Goal: Information Seeking & Learning: Check status

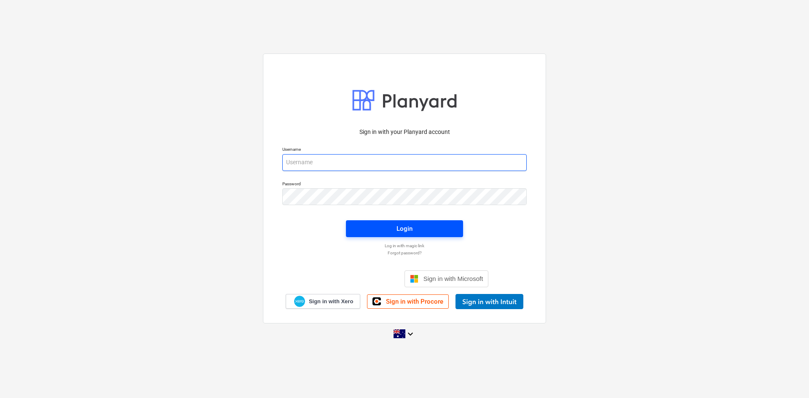
type input "[EMAIL_ADDRESS][DOMAIN_NAME]"
click at [359, 227] on span "Login" at bounding box center [404, 228] width 97 height 11
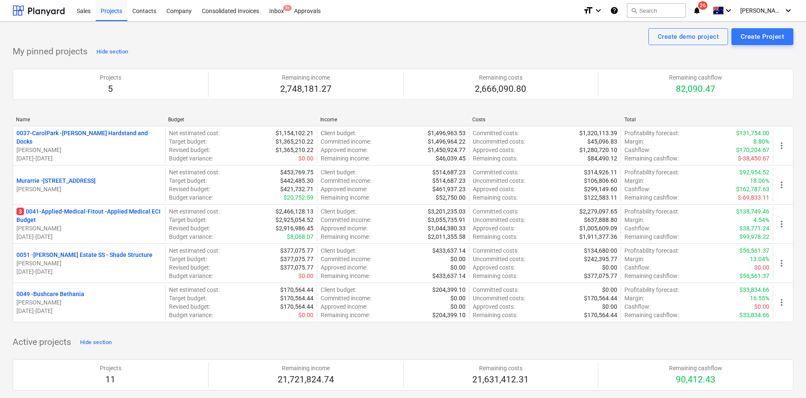
drag, startPoint x: 71, startPoint y: 214, endPoint x: 357, endPoint y: 163, distance: 290.5
click at [71, 214] on p "3 0041-Applied-Medical-Fitout - Applied Medical ECI Budget" at bounding box center [88, 215] width 145 height 17
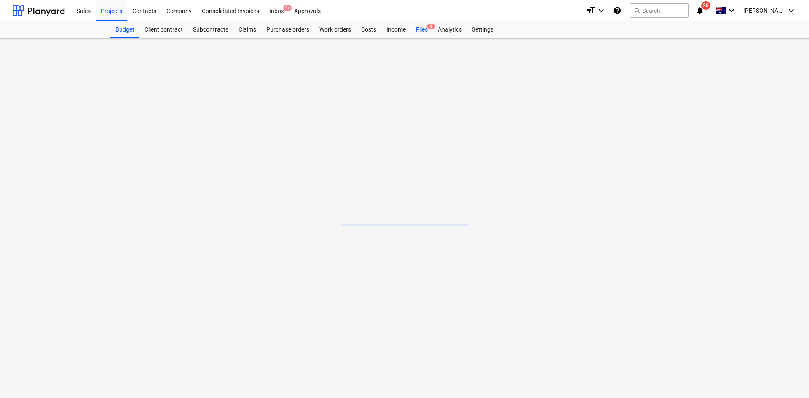
click at [431, 29] on span "3" at bounding box center [431, 27] width 8 height 6
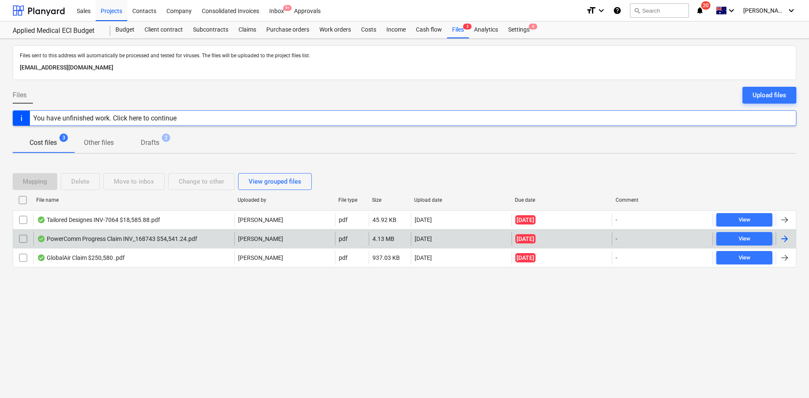
click at [156, 238] on div "PowerComm Progress Claim INV_168743 $54,541.24.pdf" at bounding box center [117, 238] width 160 height 7
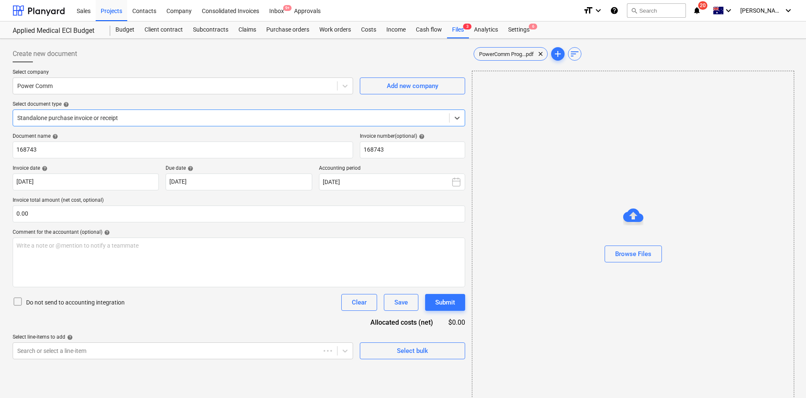
type input "168743"
type input "[DATE]"
click at [780, 86] on span "save_alt" at bounding box center [778, 89] width 10 height 10
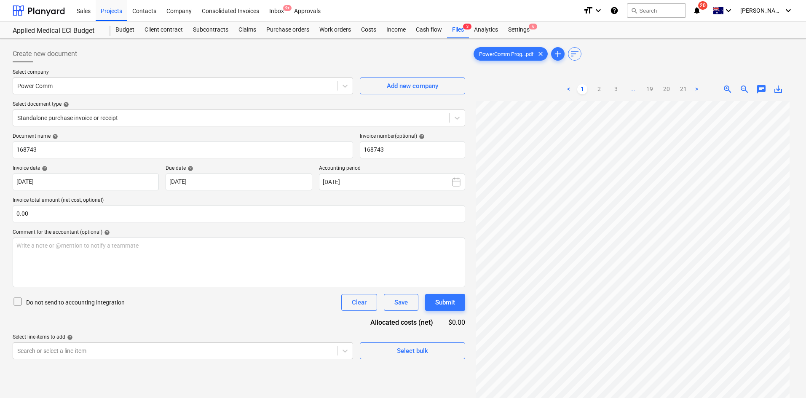
drag, startPoint x: 654, startPoint y: 49, endPoint x: 602, endPoint y: 52, distance: 52.3
click at [654, 49] on div "PowerComm Prog...pdf clear add sort" at bounding box center [632, 53] width 321 height 17
click at [214, 67] on div at bounding box center [239, 65] width 452 height 7
click at [528, 35] on div "Settings 6" at bounding box center [519, 29] width 32 height 17
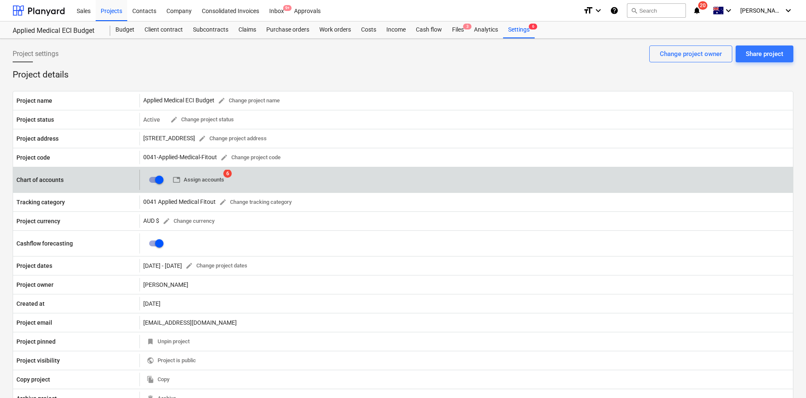
click at [189, 178] on span "table Assign accounts" at bounding box center [198, 180] width 51 height 10
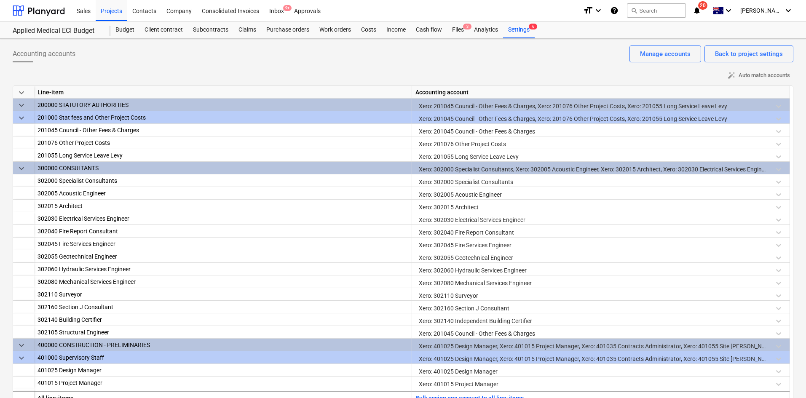
drag, startPoint x: 386, startPoint y: 54, endPoint x: 392, endPoint y: 107, distance: 53.8
click at [387, 53] on div "Accounting accounts Back to project settings Manage accounts" at bounding box center [403, 57] width 780 height 24
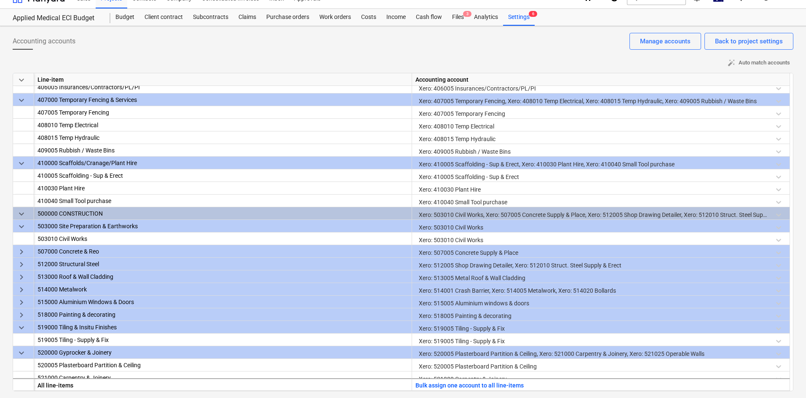
scroll to position [369, 0]
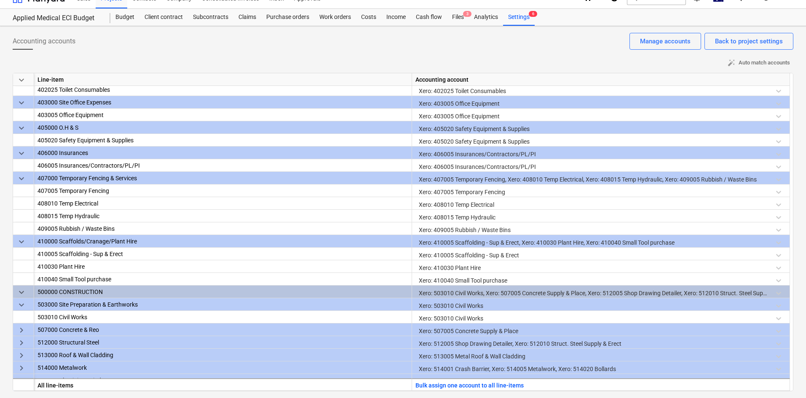
click at [426, 66] on div "auto_fix_high Auto match accounts" at bounding box center [403, 62] width 780 height 13
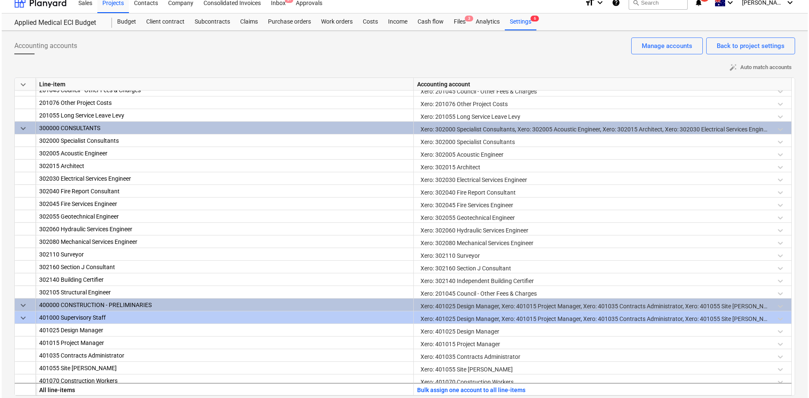
scroll to position [0, 0]
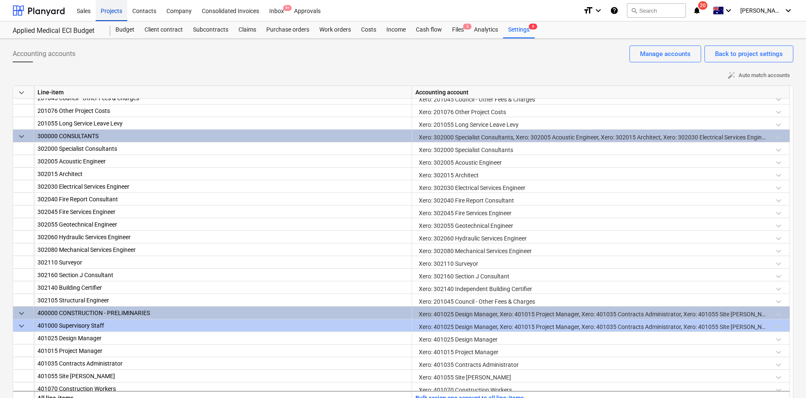
click at [121, 13] on div "Projects" at bounding box center [112, 10] width 32 height 21
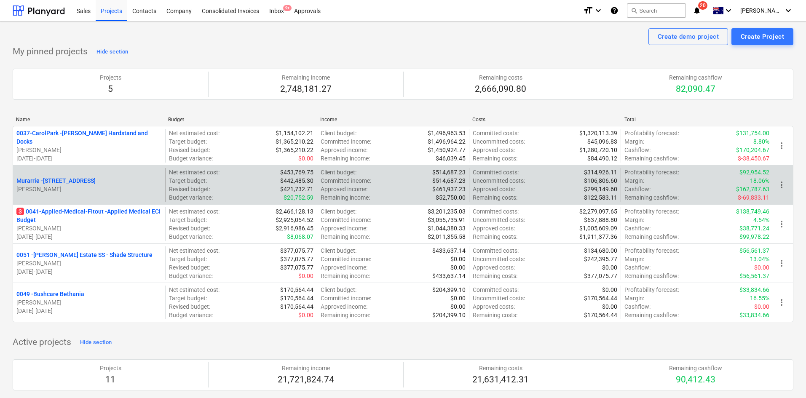
click at [96, 181] on p "Murarrie - [STREET_ADDRESS]" at bounding box center [55, 180] width 79 height 8
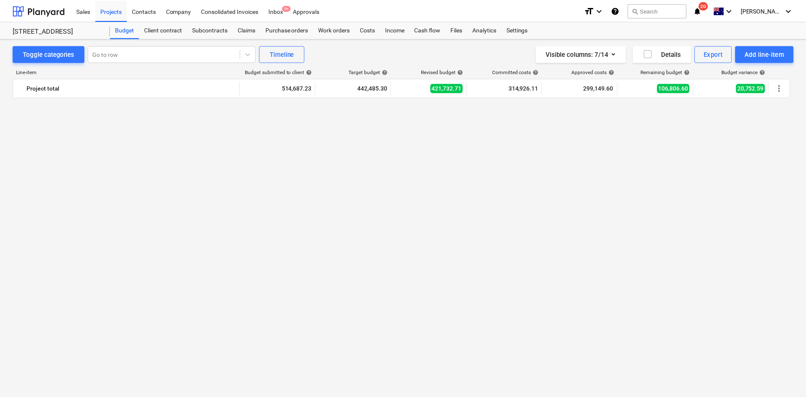
scroll to position [998, 0]
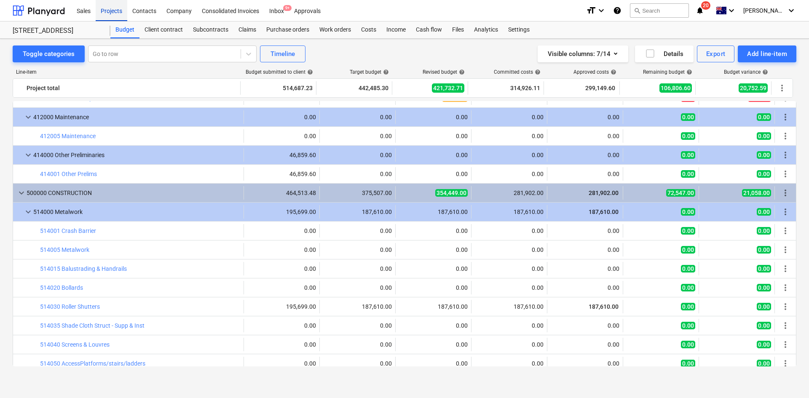
click at [114, 15] on div "Projects" at bounding box center [112, 10] width 32 height 21
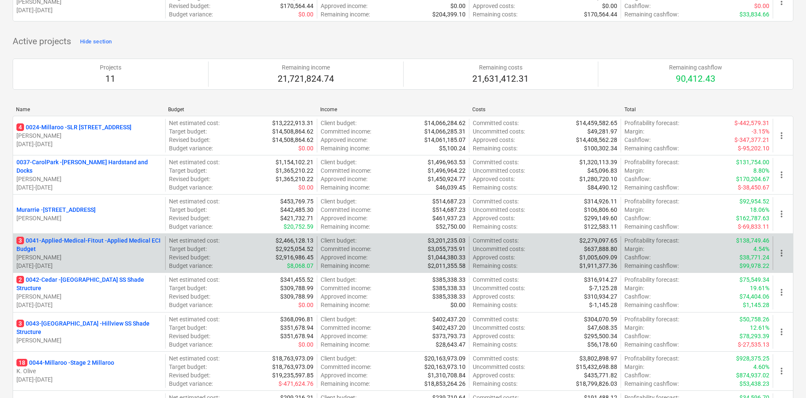
scroll to position [337, 0]
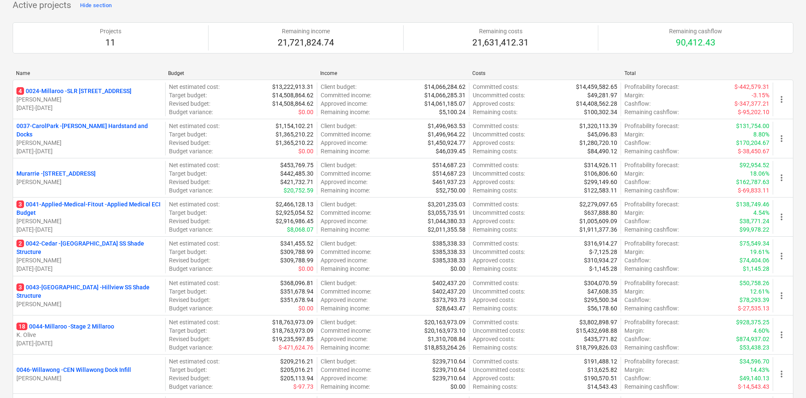
click at [67, 288] on p "3 0043-[GEOGRAPHIC_DATA] - [GEOGRAPHIC_DATA] [GEOGRAPHIC_DATA] Shade Structure" at bounding box center [88, 291] width 145 height 17
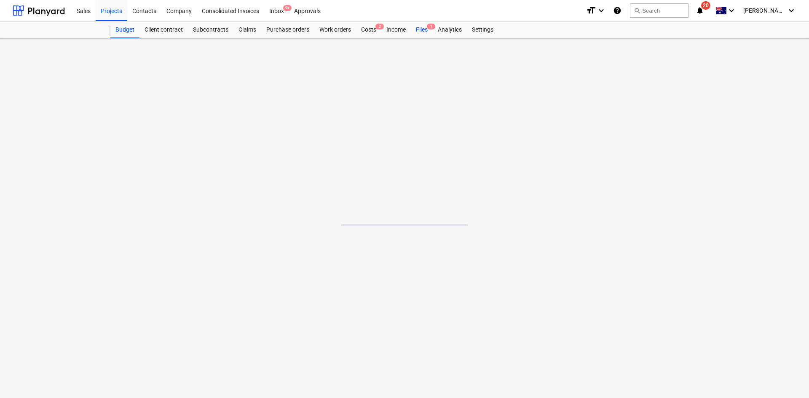
click at [425, 29] on div "Files 1" at bounding box center [422, 29] width 22 height 17
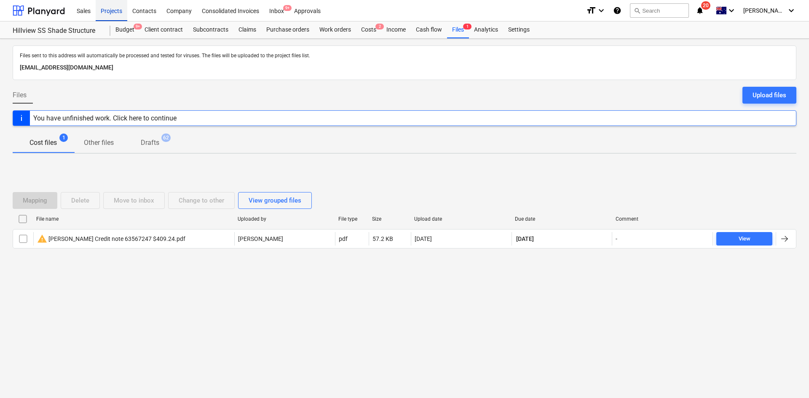
click at [110, 9] on div "Projects" at bounding box center [112, 10] width 32 height 21
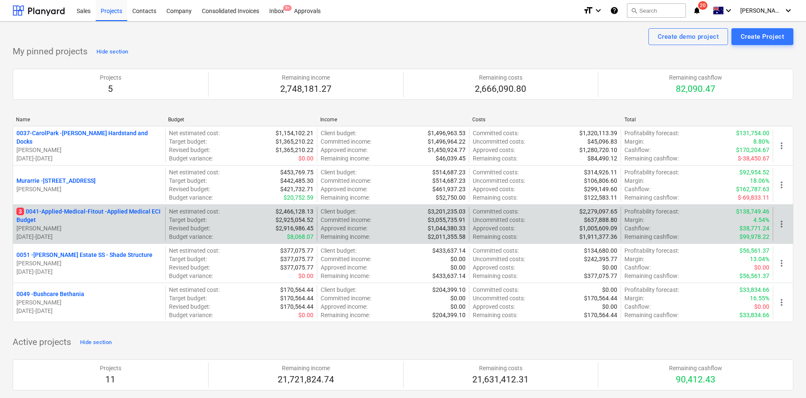
click at [86, 213] on p "3 0041-Applied-Medical-Fitout - Applied Medical ECI Budget" at bounding box center [88, 215] width 145 height 17
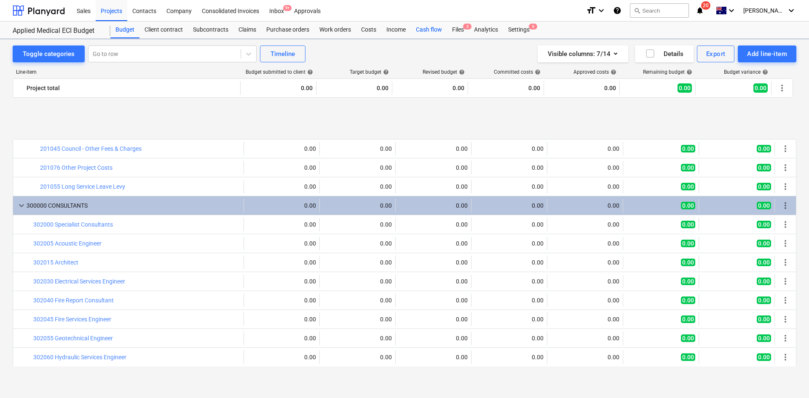
scroll to position [421, 0]
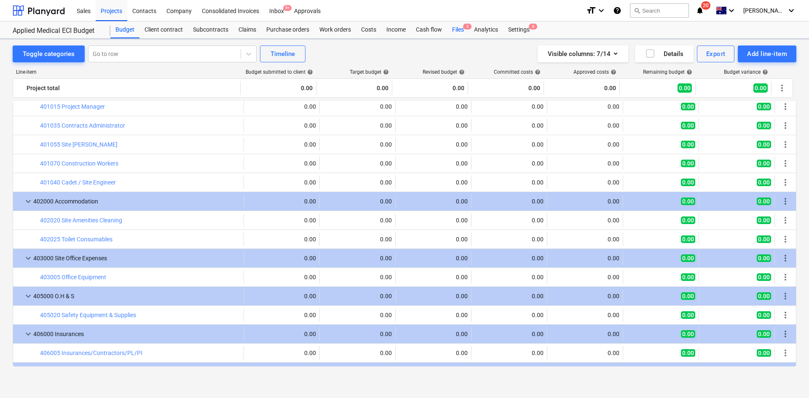
click at [453, 32] on div "Files 3" at bounding box center [458, 29] width 22 height 17
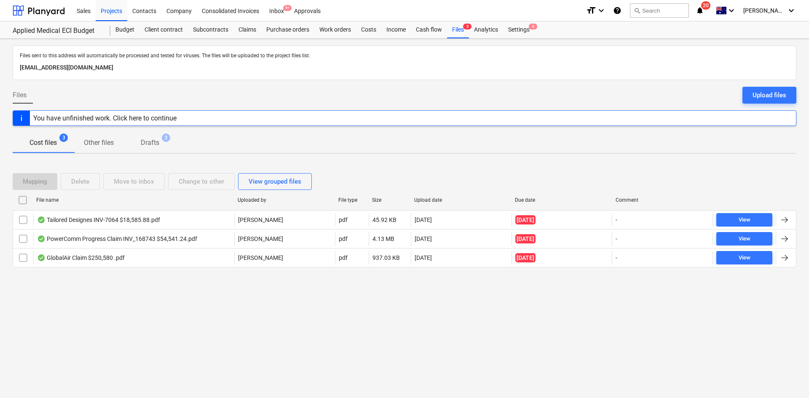
click at [146, 310] on div "Files sent to this address will automatically be processed and tested for virus…" at bounding box center [404, 218] width 809 height 359
drag, startPoint x: 558, startPoint y: 339, endPoint x: 305, endPoint y: 311, distance: 255.0
click at [558, 339] on div "Files sent to this address will automatically be processed and tested for virus…" at bounding box center [404, 218] width 809 height 359
click at [159, 139] on p "Drafts" at bounding box center [150, 143] width 19 height 10
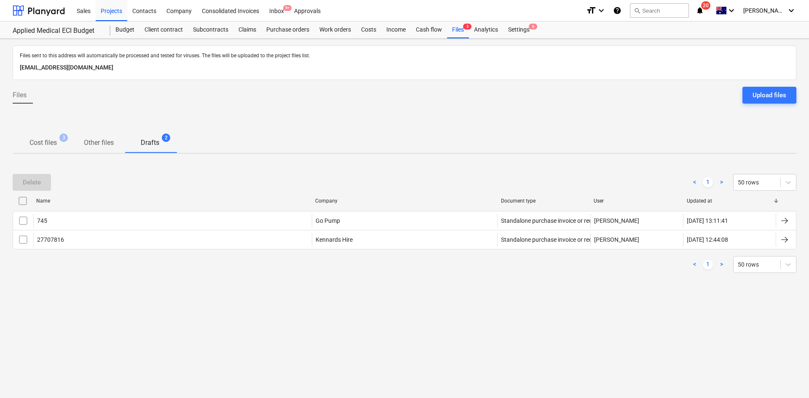
drag, startPoint x: 144, startPoint y: 327, endPoint x: 149, endPoint y: 325, distance: 5.1
click at [145, 327] on div "Files sent to this address will automatically be processed and tested for virus…" at bounding box center [404, 218] width 809 height 359
click at [26, 201] on input "checkbox" at bounding box center [22, 200] width 13 height 13
click at [35, 185] on div "Delete" at bounding box center [32, 182] width 18 height 11
click at [56, 139] on span "Cost files 3" at bounding box center [43, 143] width 41 height 10
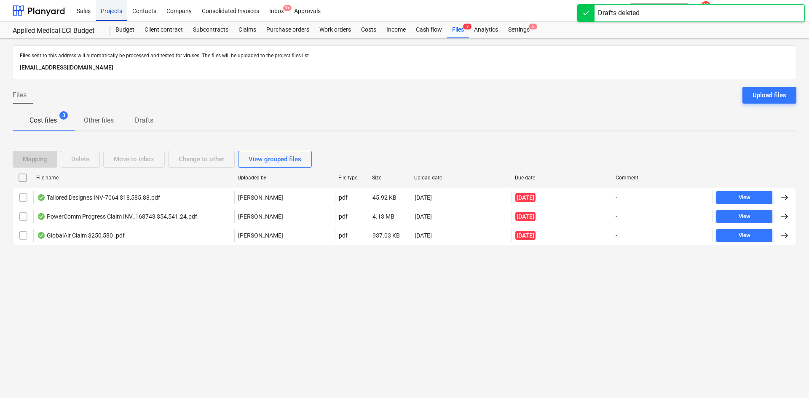
click at [107, 10] on div "Projects" at bounding box center [112, 10] width 32 height 21
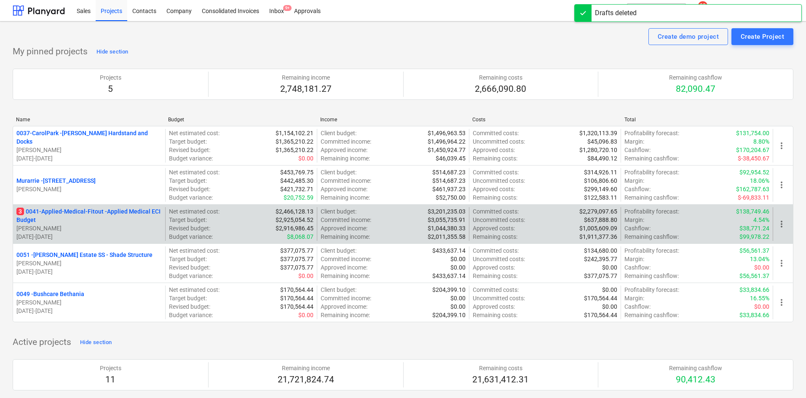
click at [71, 207] on div "3 0041-Applied-Medical-Fitout - Applied Medical ECI Budget [PERSON_NAME] [DATE]…" at bounding box center [403, 223] width 780 height 39
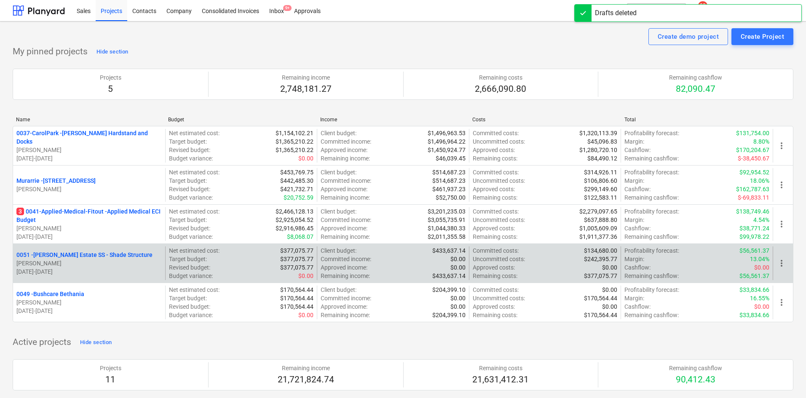
click at [82, 253] on p "0051 - [PERSON_NAME] Estate SS - Shade Structure" at bounding box center [84, 255] width 136 height 8
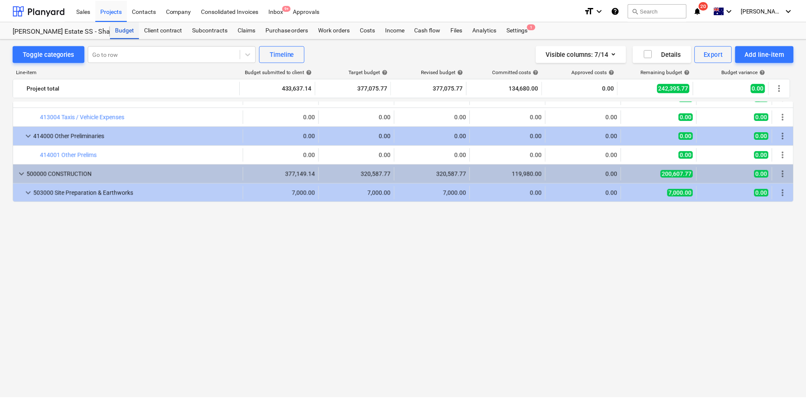
scroll to position [939, 0]
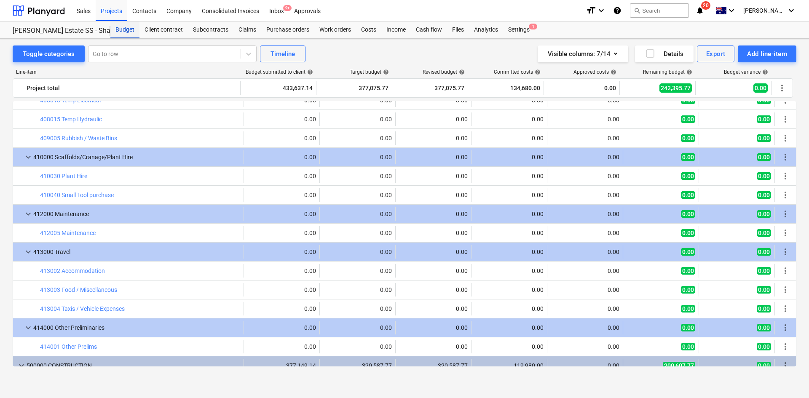
click at [128, 26] on div "Budget" at bounding box center [124, 29] width 29 height 17
click at [111, 14] on div "Projects" at bounding box center [112, 10] width 32 height 21
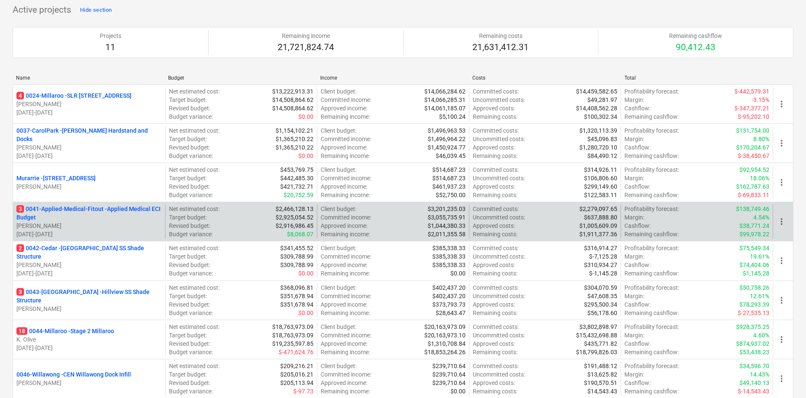
scroll to position [337, 0]
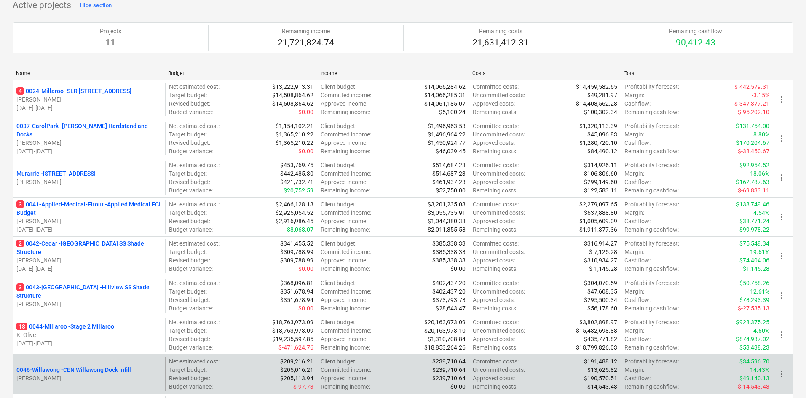
click at [64, 373] on p "0046-Willawong - CEN Willawong Dock Infill" at bounding box center [73, 370] width 115 height 8
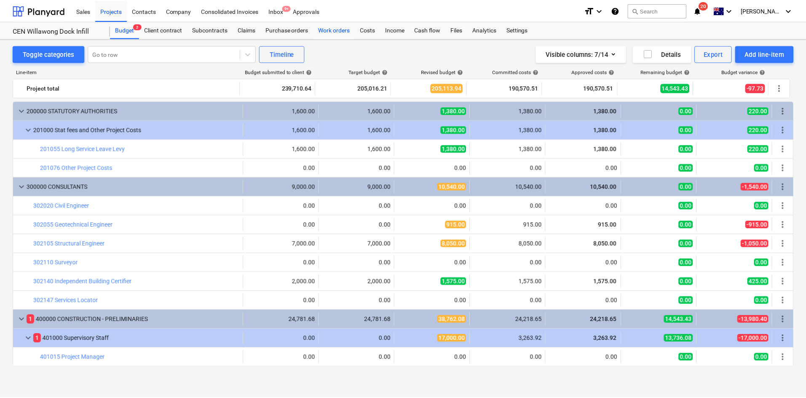
scroll to position [168, 0]
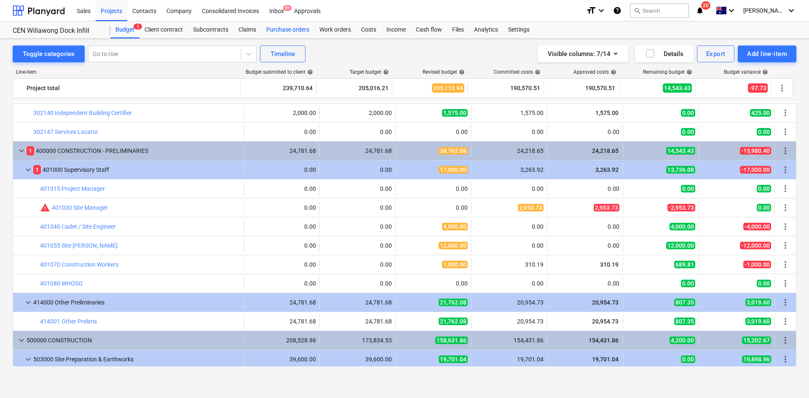
click at [292, 32] on div "Purchase orders" at bounding box center [287, 29] width 53 height 17
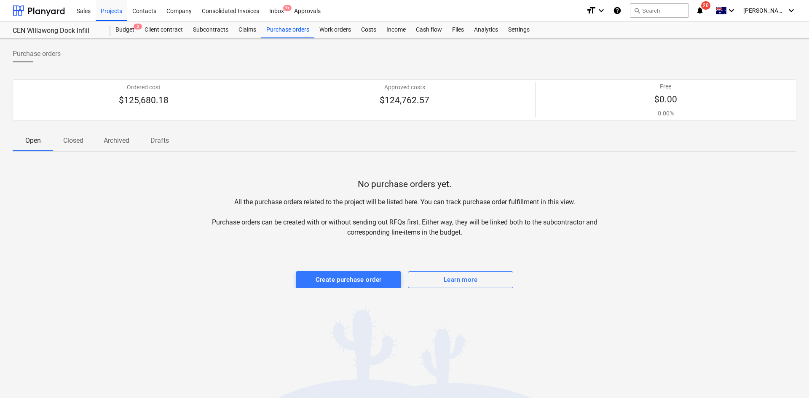
click at [78, 145] on p "Closed" at bounding box center [73, 141] width 20 height 10
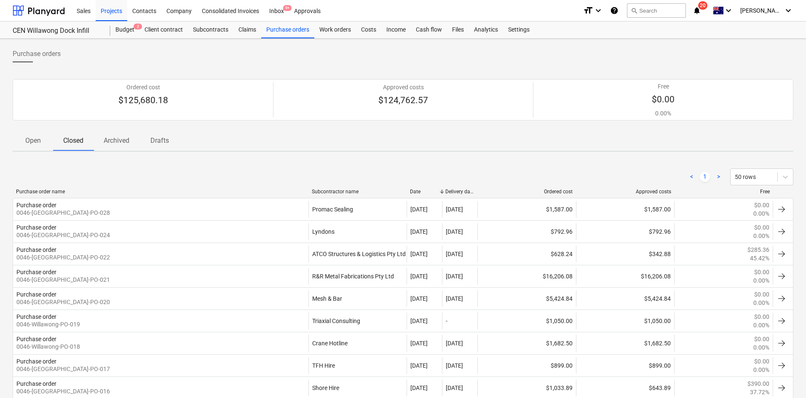
click at [339, 191] on div "Subcontractor name" at bounding box center [358, 192] width 92 height 6
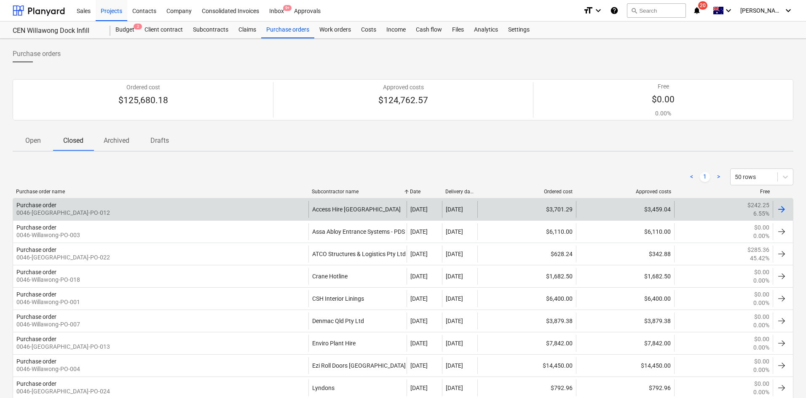
click at [243, 211] on div "Purchase order 0046-Willawong-PO-012" at bounding box center [160, 209] width 295 height 17
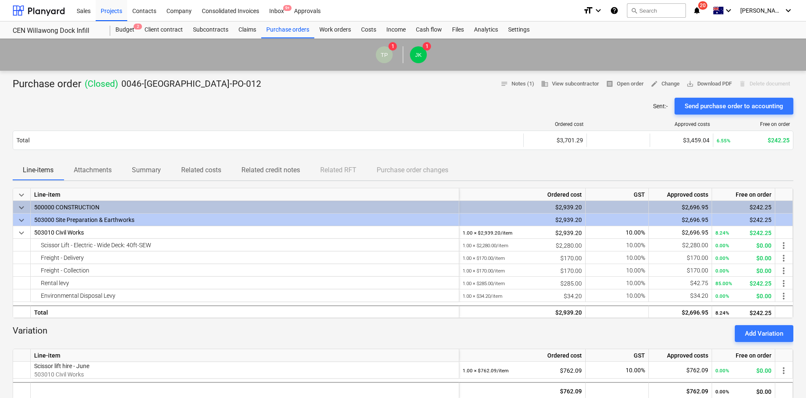
click at [80, 171] on p "Attachments" at bounding box center [93, 170] width 38 height 10
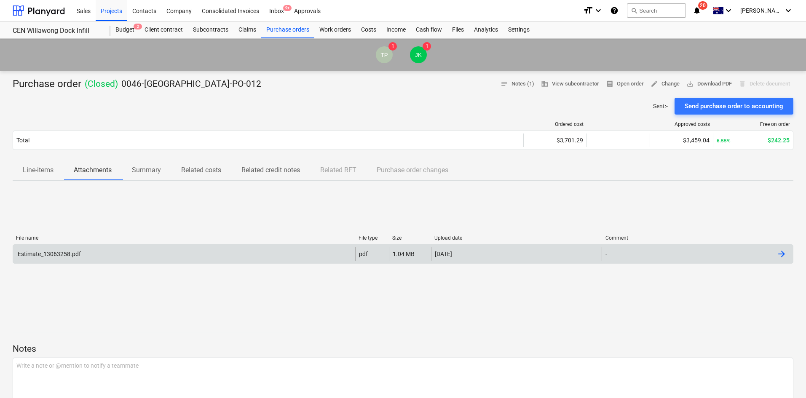
click at [80, 252] on div "Estimate_13063258.pdf" at bounding box center [48, 254] width 64 height 7
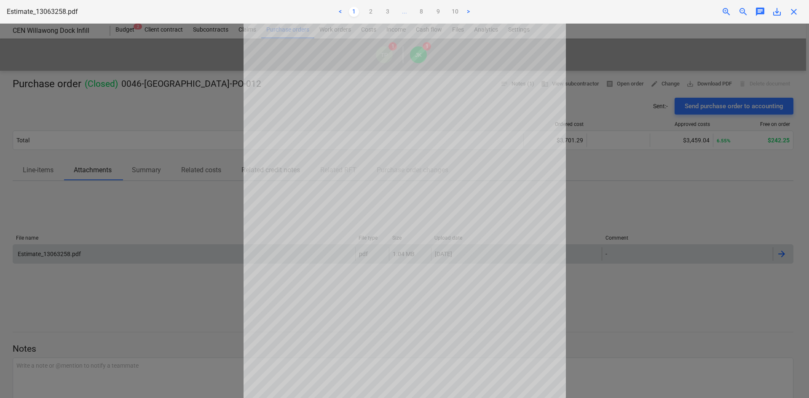
click at [794, 12] on span "close" at bounding box center [793, 12] width 10 height 10
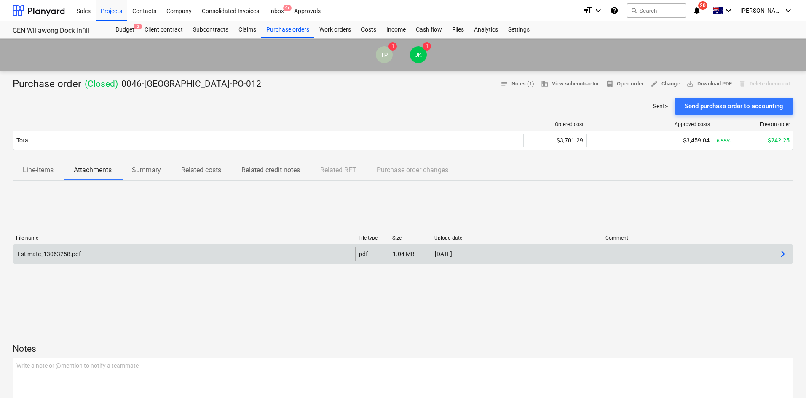
click at [175, 94] on div at bounding box center [403, 94] width 780 height 7
click at [360, 30] on div "Costs" at bounding box center [368, 29] width 25 height 17
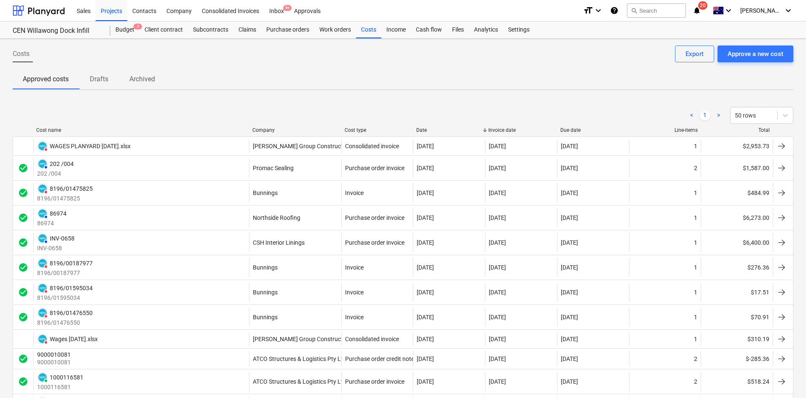
click at [275, 133] on div "Cost name Company Cost type Date Invoice date Due date Line-items Total" at bounding box center [403, 131] width 780 height 9
click at [269, 133] on div "Company" at bounding box center [294, 130] width 85 height 6
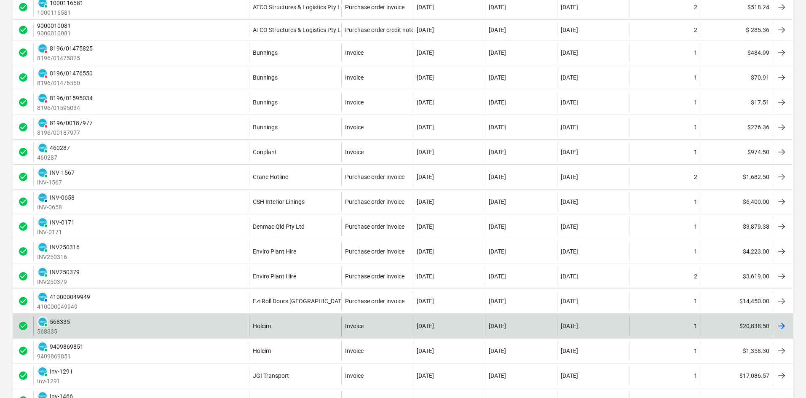
scroll to position [337, 0]
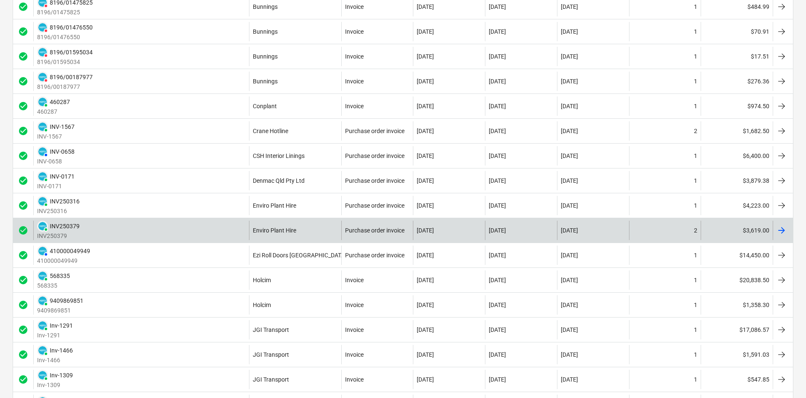
click at [174, 227] on div "PAID INV250379 INV250379" at bounding box center [141, 230] width 216 height 19
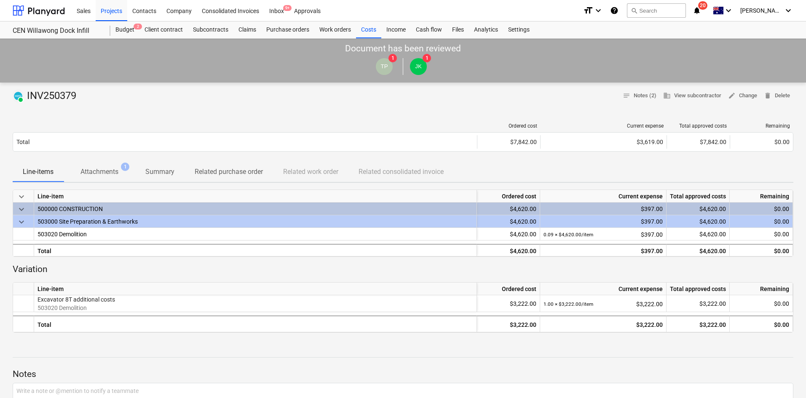
click at [112, 176] on p "Attachments" at bounding box center [99, 172] width 38 height 10
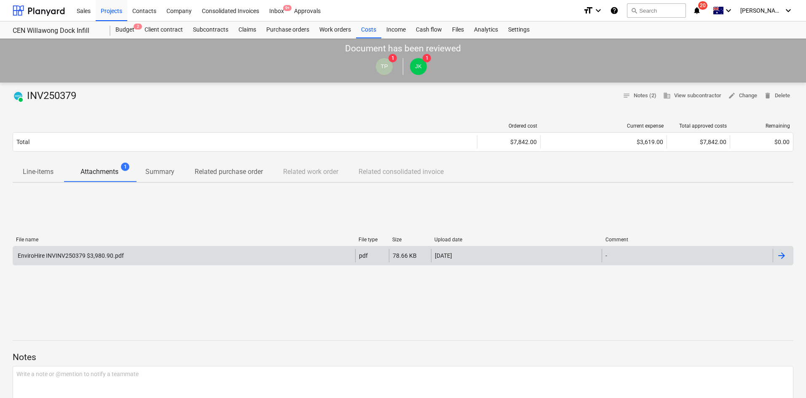
click at [95, 249] on div "EnviroHire INVINV250379 $3,980.90.pdf" at bounding box center [184, 255] width 342 height 13
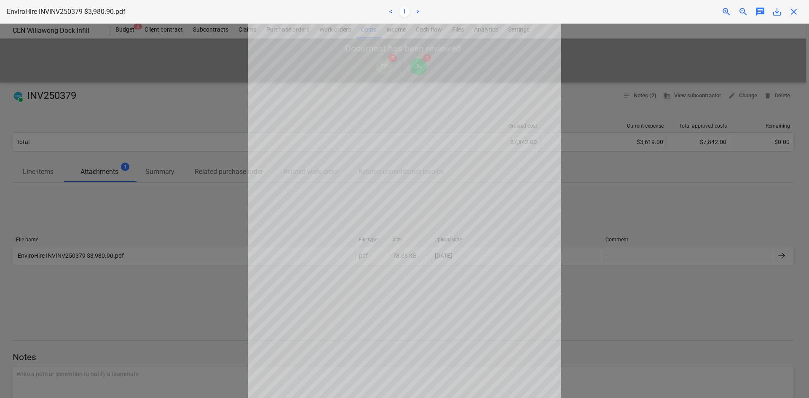
click at [698, 90] on div at bounding box center [404, 211] width 809 height 374
click at [792, 8] on span "close" at bounding box center [793, 12] width 10 height 10
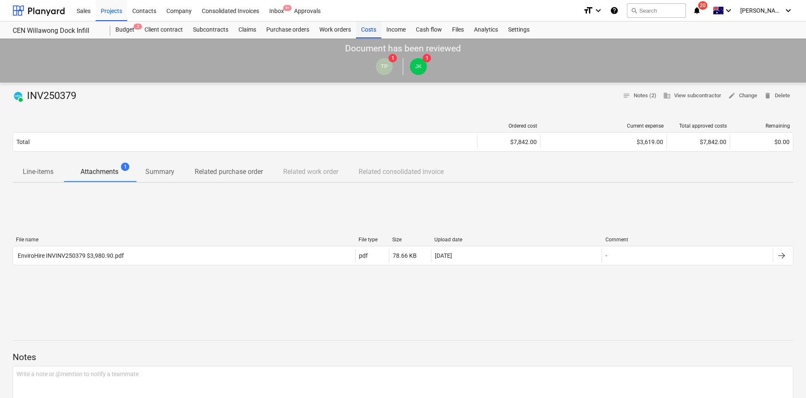
click at [359, 32] on div "Costs" at bounding box center [368, 29] width 25 height 17
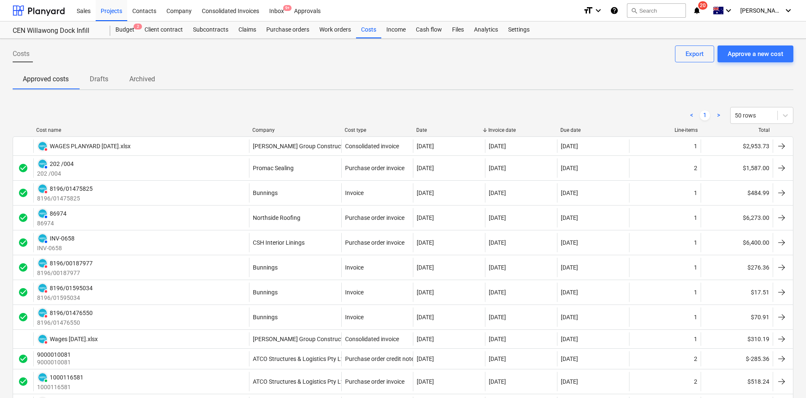
click at [264, 130] on div "Company" at bounding box center [294, 130] width 85 height 6
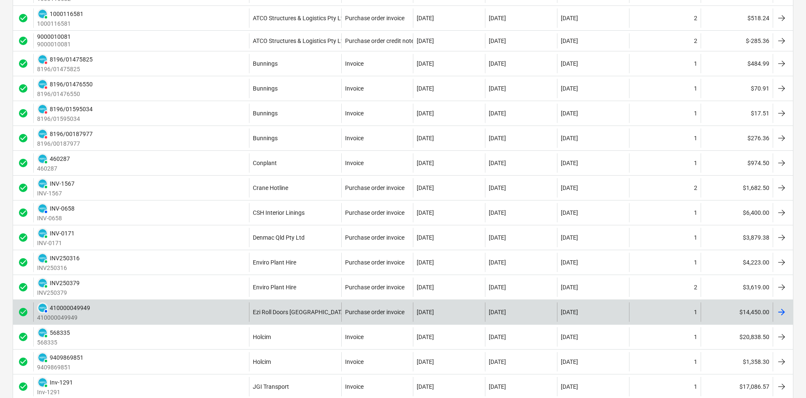
scroll to position [295, 0]
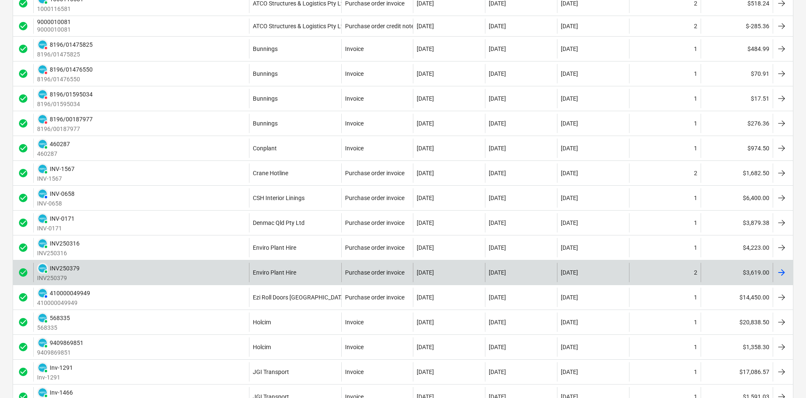
click at [185, 271] on div "PAID INV250379 INV250379" at bounding box center [141, 272] width 216 height 19
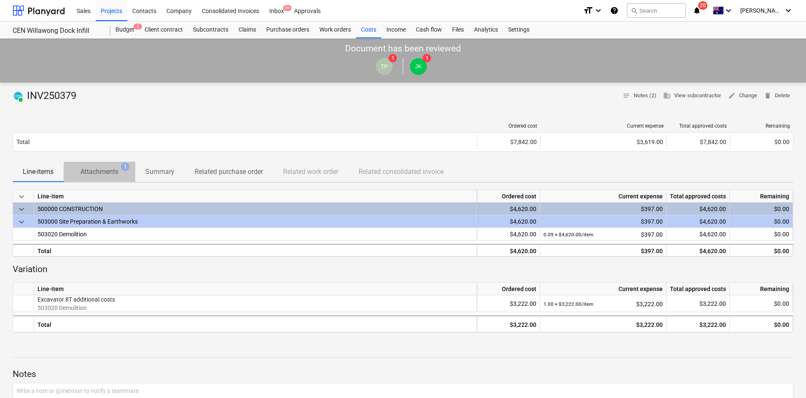
click at [121, 173] on span "Attachments 1" at bounding box center [99, 172] width 51 height 10
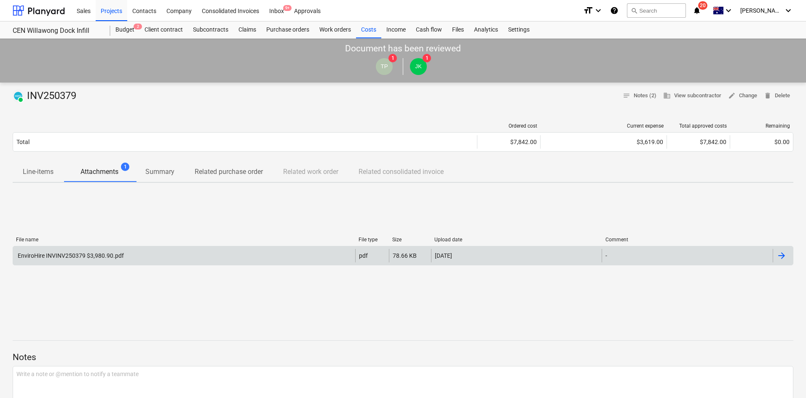
click at [102, 262] on div "EnviroHire INVINV250379 $3,980.90.pdf pdf 78.66 KB [DATE] -" at bounding box center [403, 255] width 780 height 19
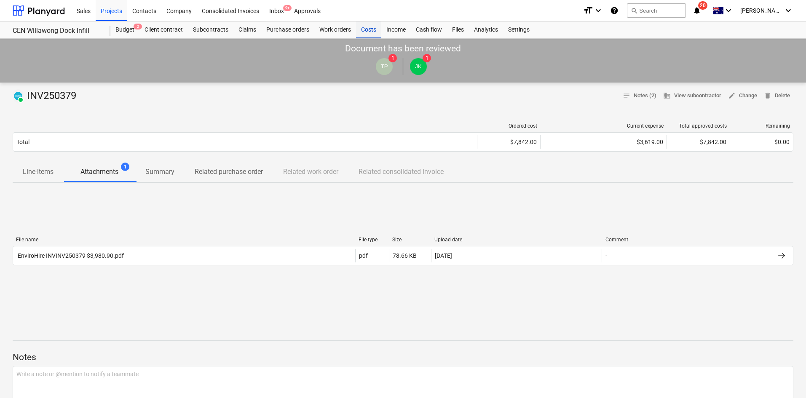
click at [373, 30] on div "Costs" at bounding box center [368, 29] width 25 height 17
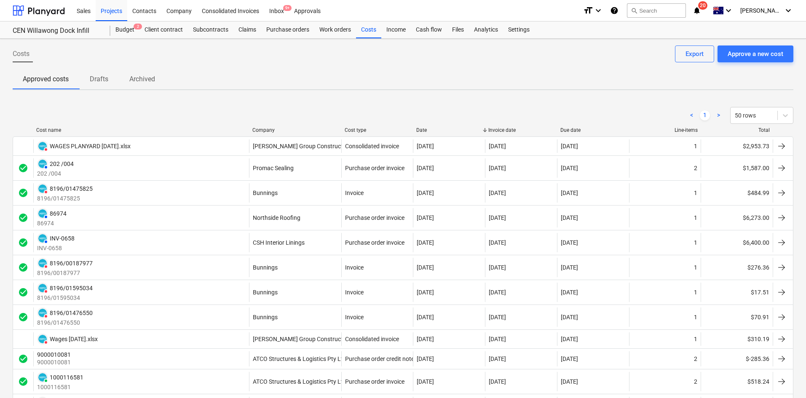
click at [268, 131] on div "Company" at bounding box center [294, 130] width 85 height 6
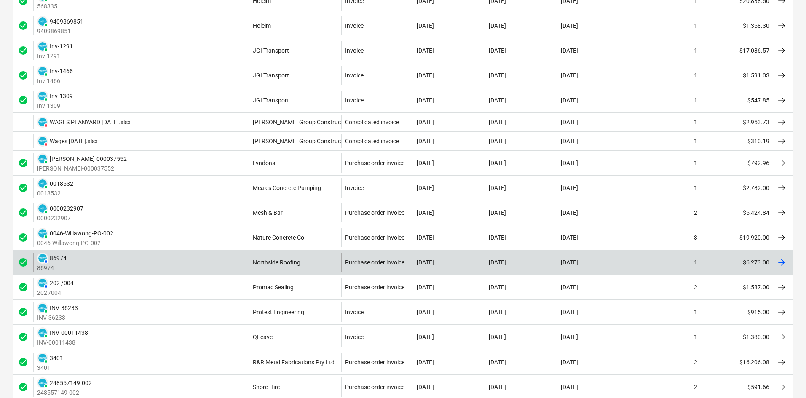
scroll to position [379, 0]
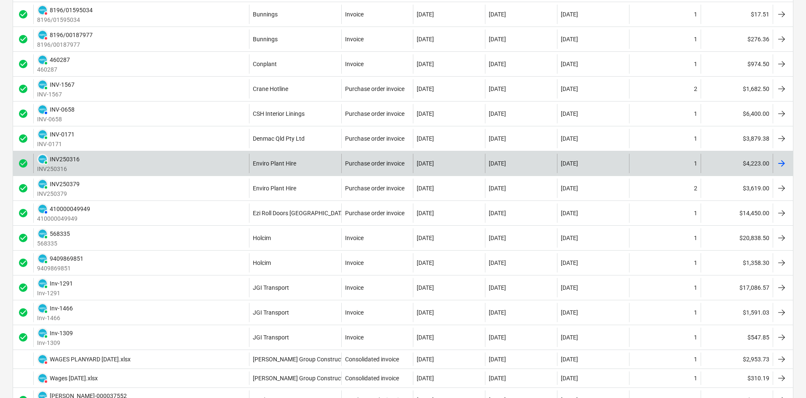
click at [213, 161] on div "PAID INV250316 INV250316" at bounding box center [141, 163] width 216 height 19
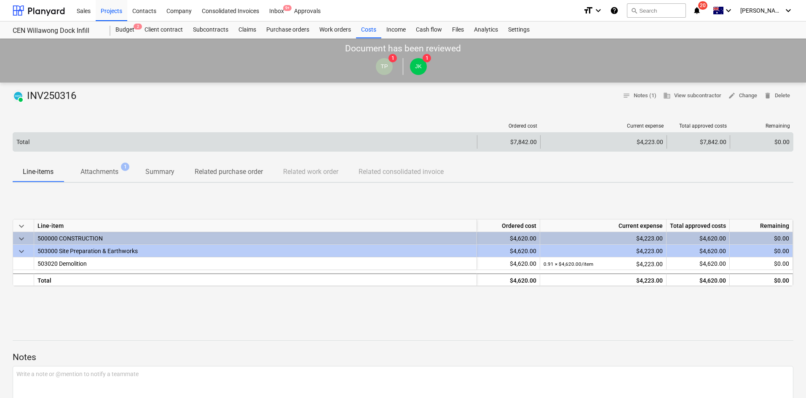
click at [107, 137] on div "Total" at bounding box center [245, 141] width 464 height 13
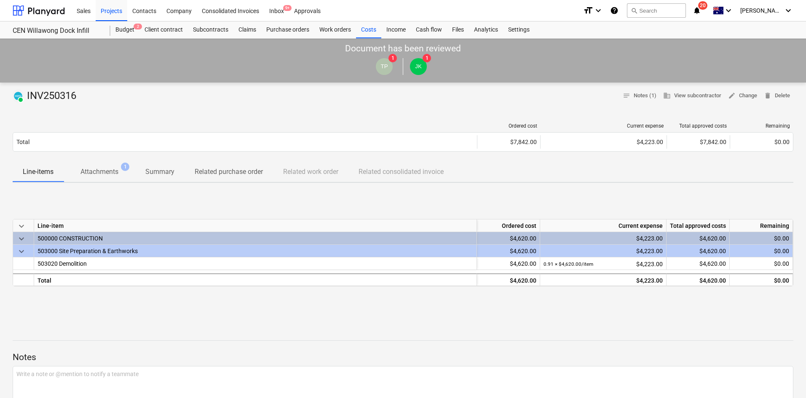
click at [101, 176] on p "Attachments" at bounding box center [99, 172] width 38 height 10
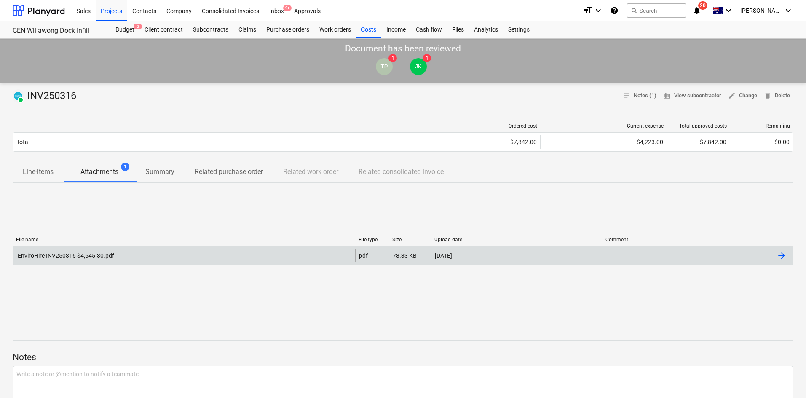
click at [110, 260] on div "EnviroHire INV250316 $4,645.30.pdf" at bounding box center [184, 255] width 342 height 13
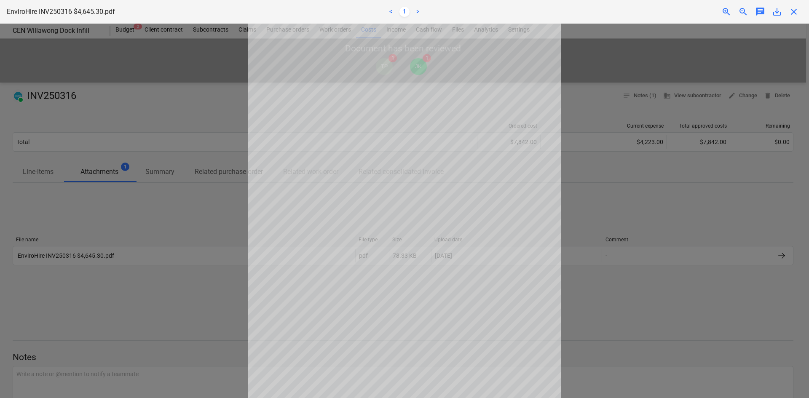
drag, startPoint x: 179, startPoint y: 216, endPoint x: 223, endPoint y: 207, distance: 45.6
click at [223, 207] on div at bounding box center [404, 211] width 809 height 374
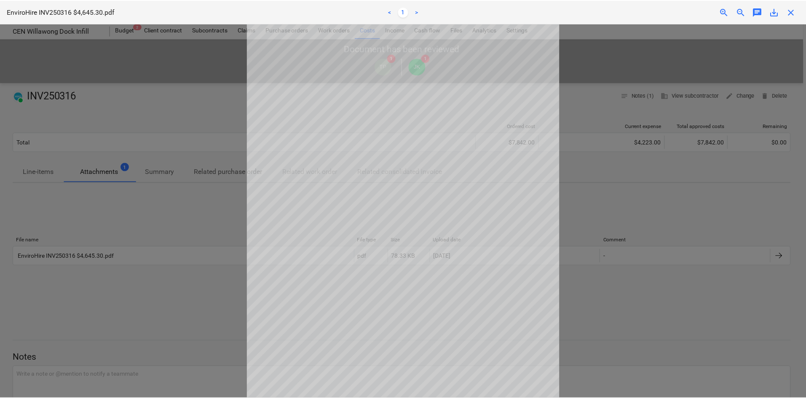
scroll to position [9, 0]
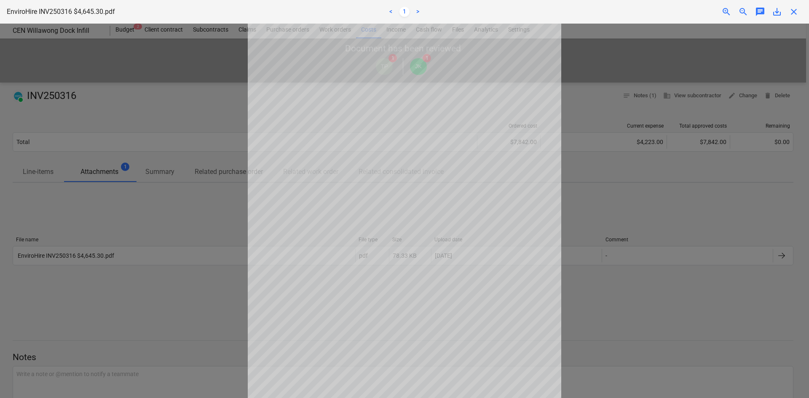
click at [791, 11] on span "close" at bounding box center [793, 12] width 10 height 10
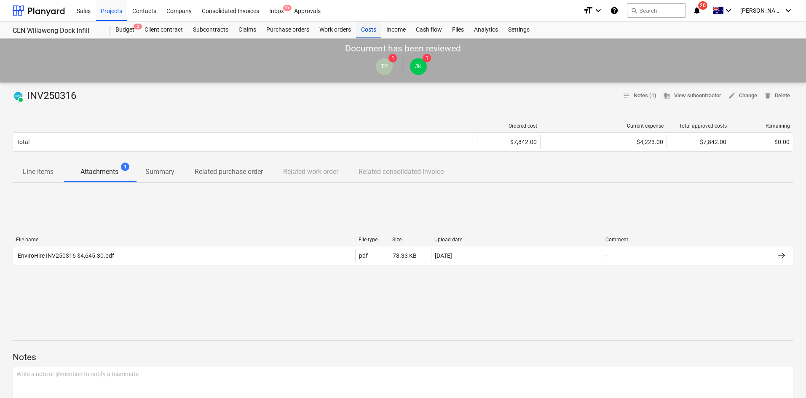
click at [365, 32] on div "Costs" at bounding box center [368, 29] width 25 height 17
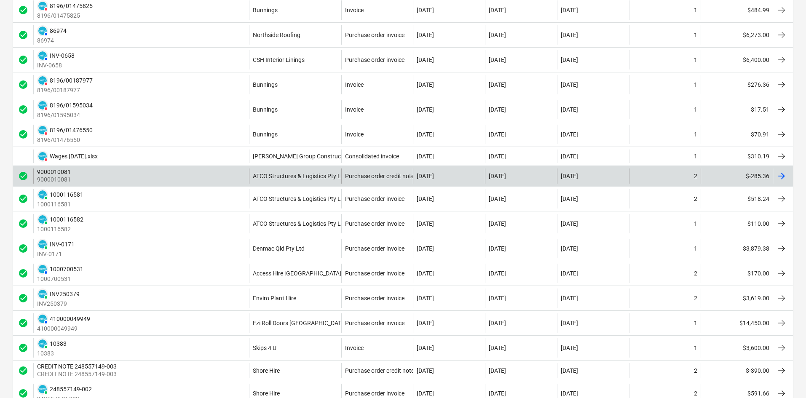
scroll to position [84, 0]
